Goal: Find specific page/section: Find specific page/section

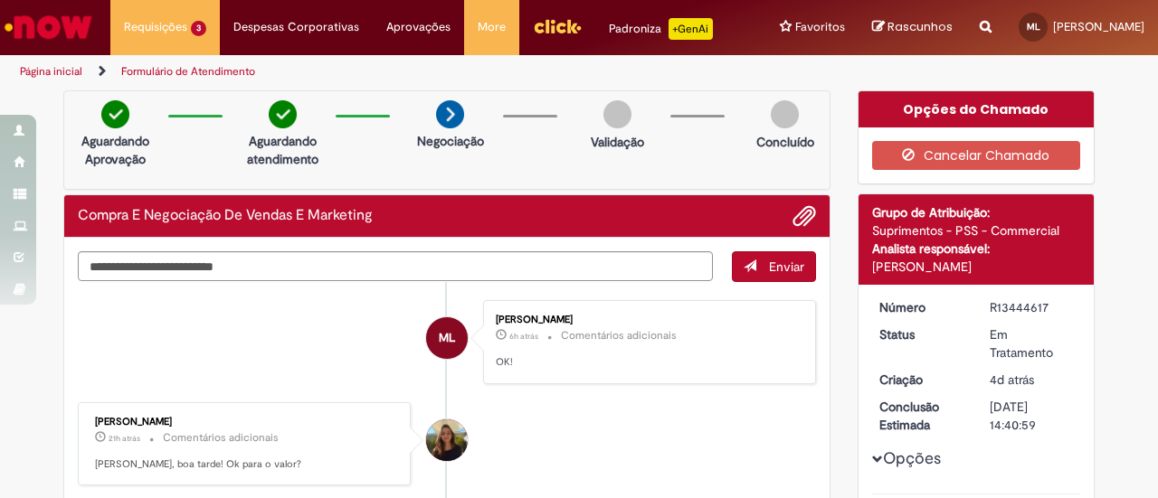
scroll to position [723, 0]
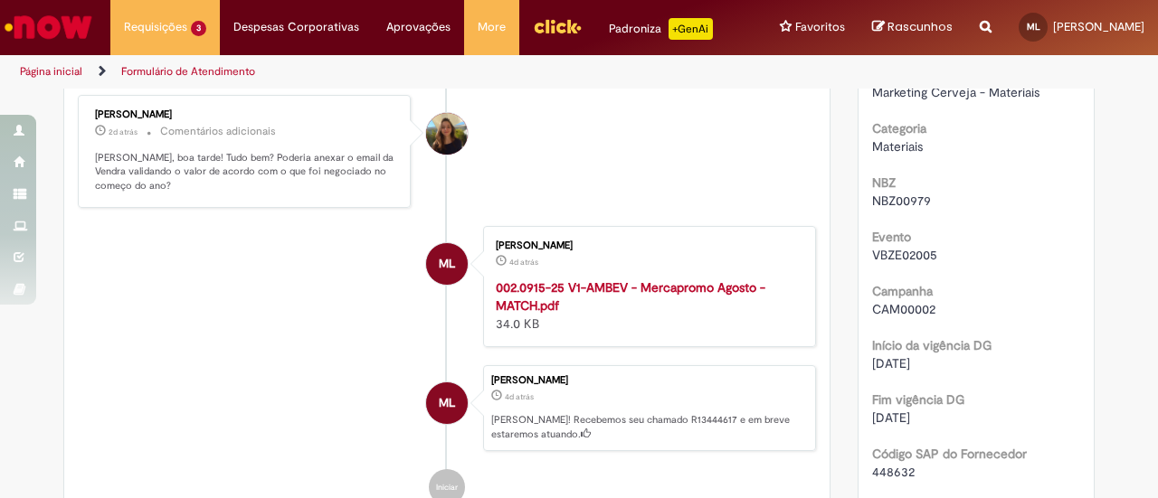
scroll to position [452, 0]
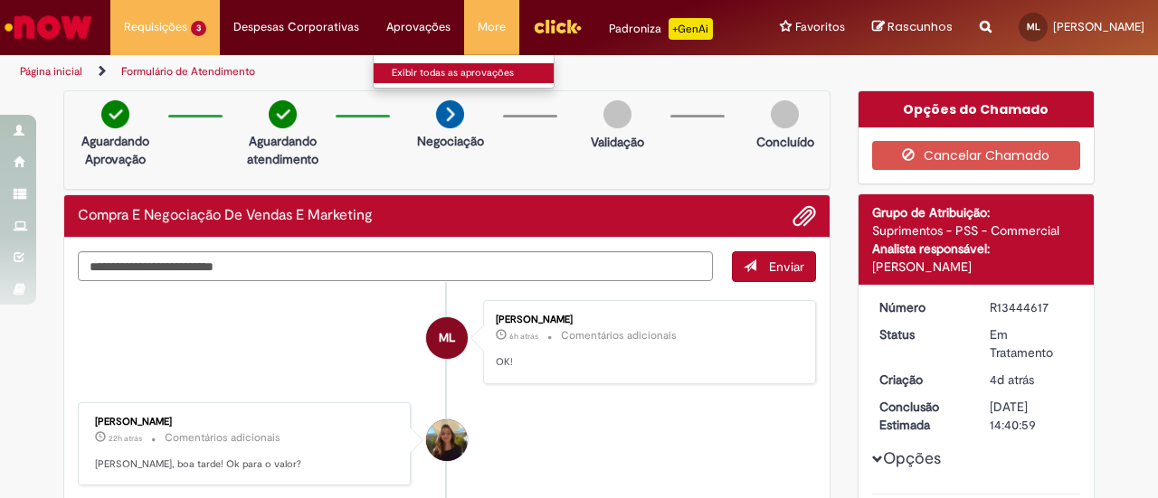
click at [439, 64] on link "Exibir todas as aprovações" at bounding box center [472, 73] width 199 height 20
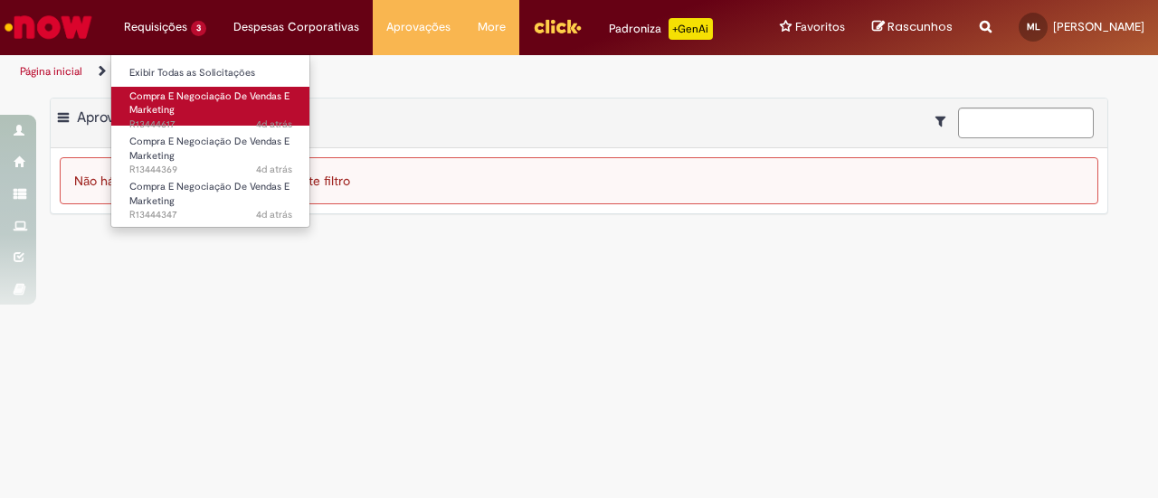
click at [208, 99] on span "Compra E Negociação De Vendas E Marketing" at bounding box center [209, 104] width 160 height 28
click at [204, 103] on link "Compra E Negociação De Vendas E Marketing 4d atrás 4 dias atrás R13444617" at bounding box center [210, 106] width 199 height 39
